Goal: Check status: Check status

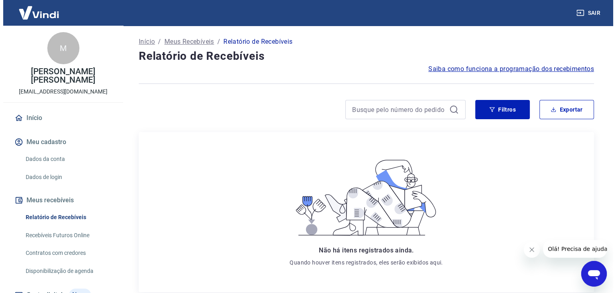
scroll to position [40, 0]
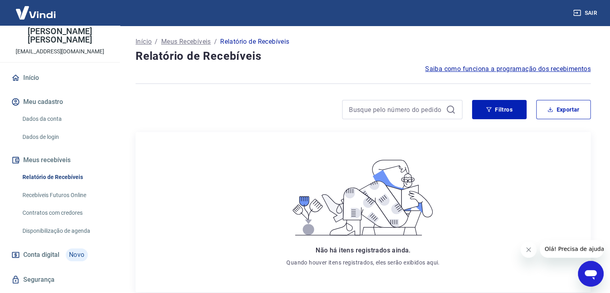
click at [66, 259] on span "Novo" at bounding box center [77, 254] width 22 height 13
